Goal: Transaction & Acquisition: Purchase product/service

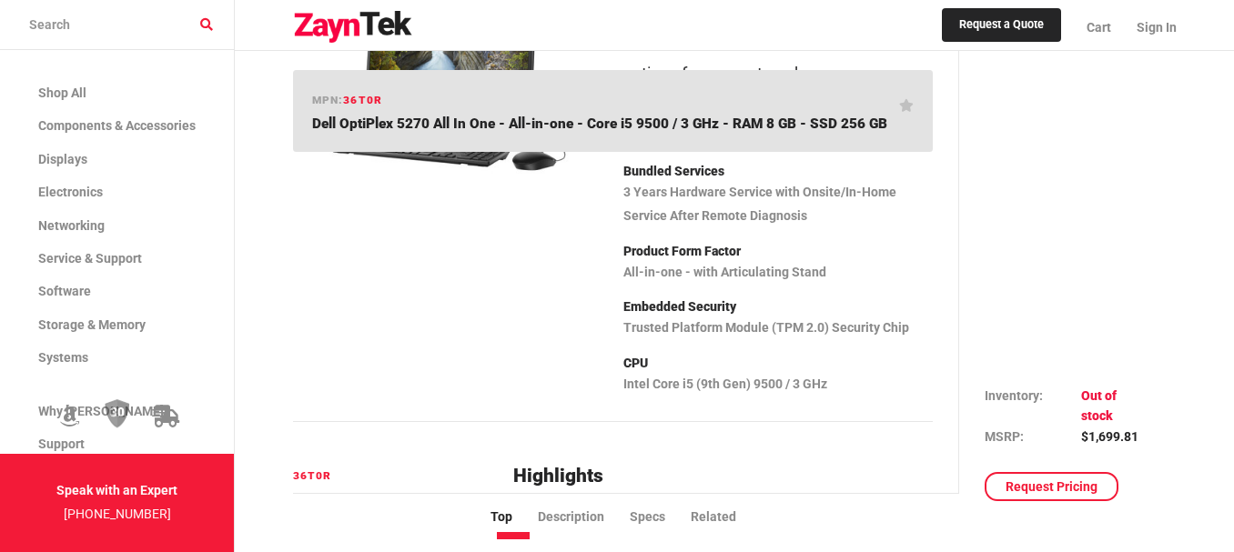
scroll to position [273, 0]
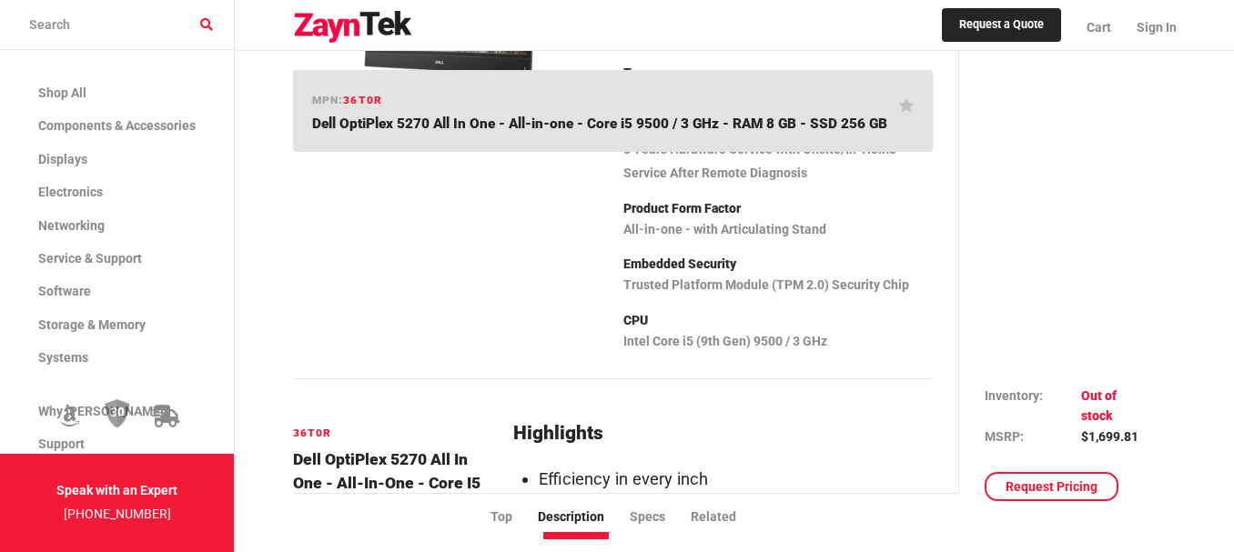
click at [1021, 489] on link "Request Pricing" at bounding box center [1051, 486] width 134 height 29
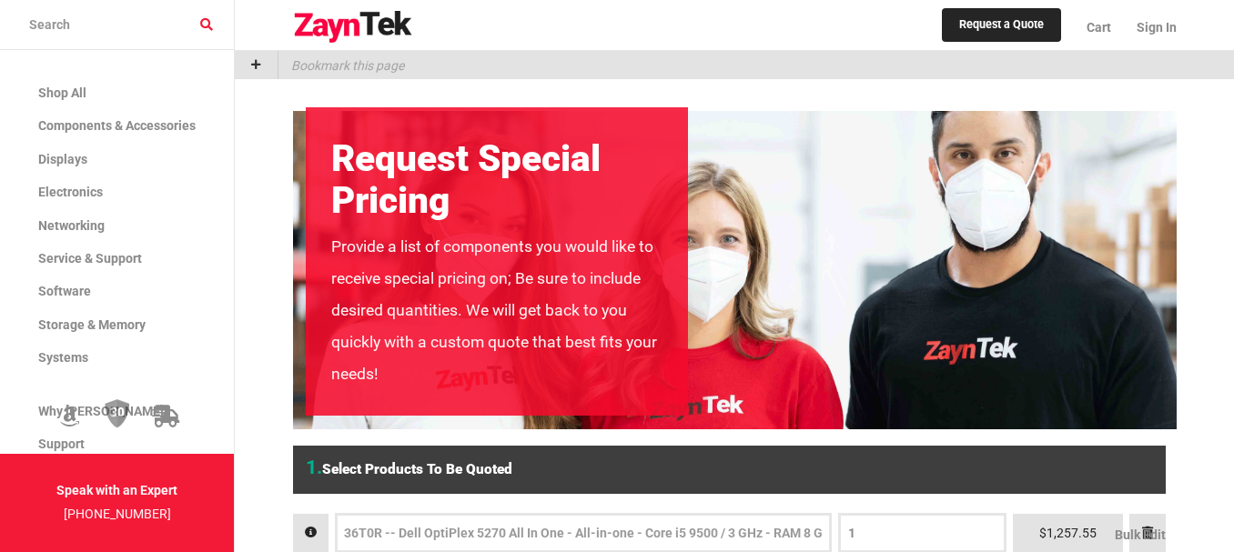
click at [1016, 21] on link "Request a Quote" at bounding box center [1001, 25] width 119 height 35
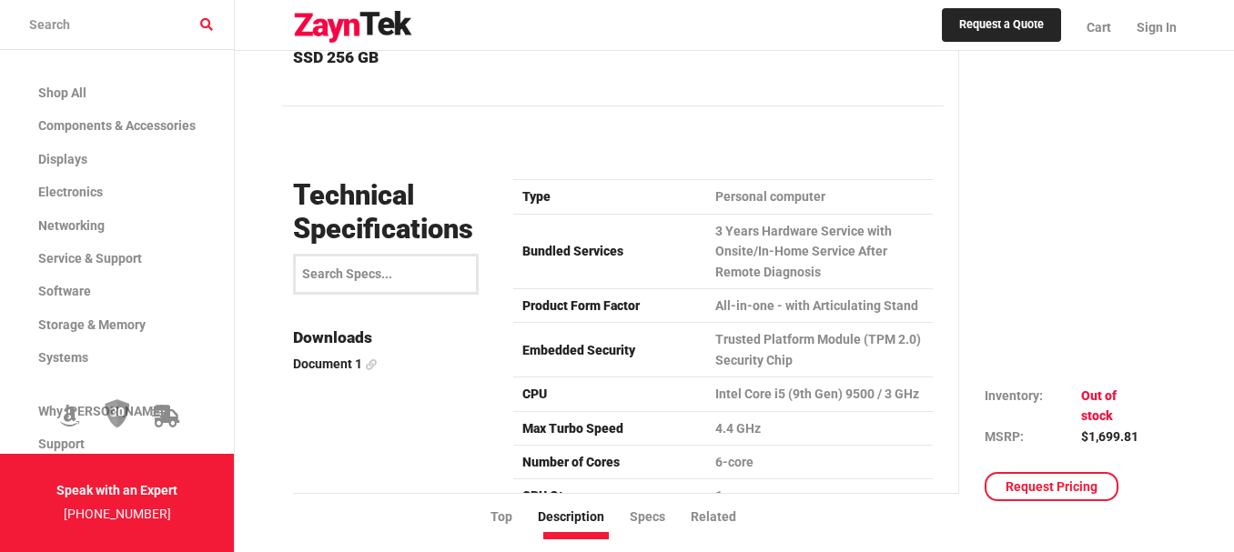
scroll to position [2183, 0]
